Goal: Check status: Check status

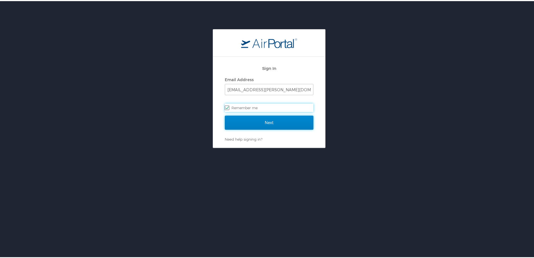
click at [251, 121] on input "Next" at bounding box center [269, 121] width 89 height 14
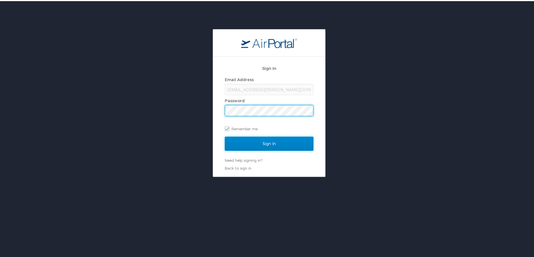
click at [248, 140] on input "Sign In" at bounding box center [269, 142] width 89 height 14
